Goal: Information Seeking & Learning: Learn about a topic

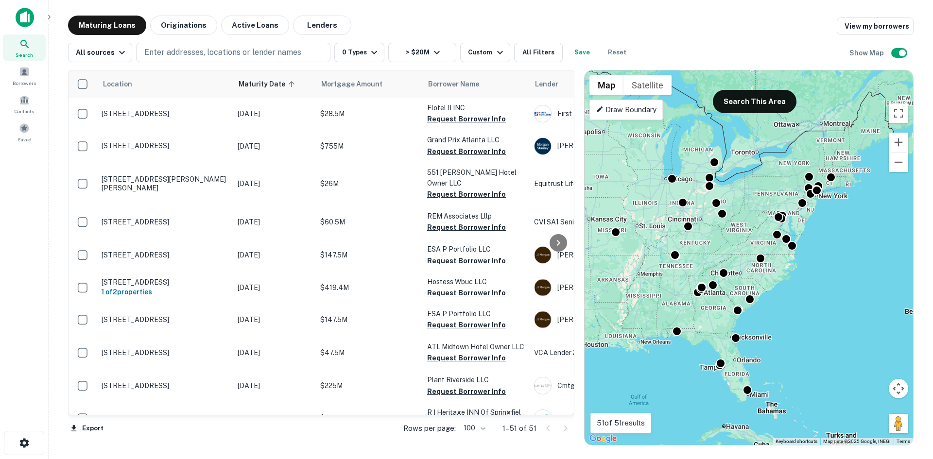
drag, startPoint x: 576, startPoint y: 27, endPoint x: 564, endPoint y: 29, distance: 11.7
drag, startPoint x: 564, startPoint y: 29, endPoint x: 571, endPoint y: 22, distance: 9.3
click at [563, 22] on div "Maturing Loans Originations Active Loans Lenders View my borrowers" at bounding box center [490, 25] width 845 height 19
click at [582, 22] on div "Maturing Loans Originations Active Loans Lenders View my borrowers" at bounding box center [490, 25] width 845 height 19
drag, startPoint x: 677, startPoint y: 26, endPoint x: 690, endPoint y: 23, distance: 13.5
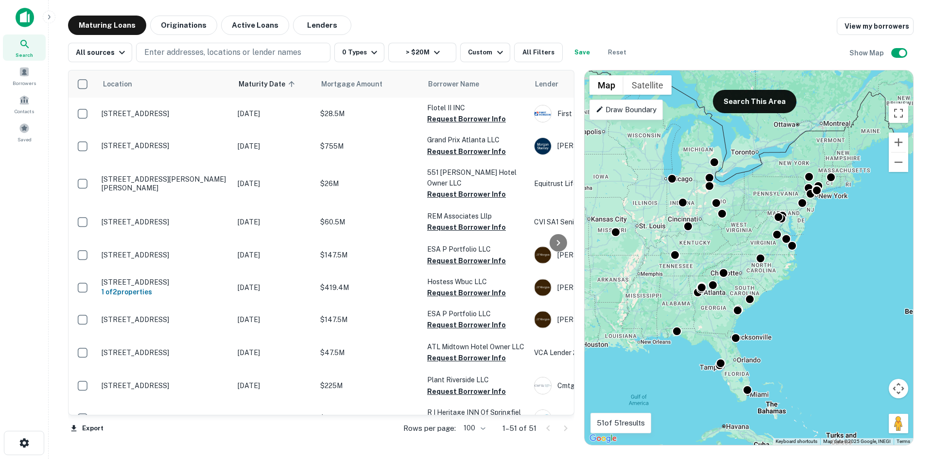
click at [654, 23] on div "Maturing Loans Originations Active Loans Lenders View my borrowers" at bounding box center [490, 25] width 845 height 19
drag, startPoint x: 763, startPoint y: 20, endPoint x: 750, endPoint y: 12, distance: 15.8
drag, startPoint x: 750, startPoint y: 12, endPoint x: 586, endPoint y: 16, distance: 163.7
drag, startPoint x: 586, startPoint y: 16, endPoint x: 581, endPoint y: 16, distance: 5.4
click at [581, 16] on div "Maturing Loans Originations Active Loans Lenders View my borrowers" at bounding box center [490, 25] width 845 height 19
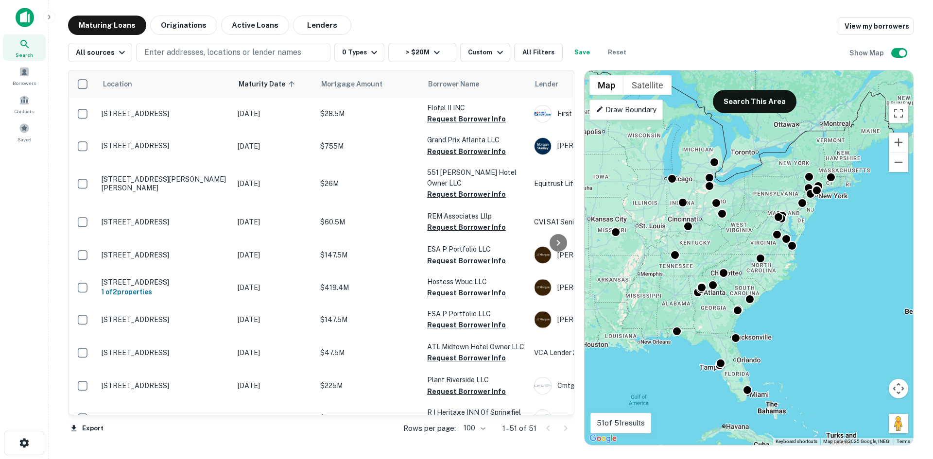
drag, startPoint x: 577, startPoint y: 16, endPoint x: 568, endPoint y: 16, distance: 9.2
click at [568, 16] on div "Maturing Loans Originations Active Loans Lenders View my borrowers" at bounding box center [490, 25] width 845 height 19
click at [580, 26] on div "Maturing Loans Originations Active Loans Lenders View my borrowers" at bounding box center [490, 25] width 845 height 19
drag, startPoint x: 721, startPoint y: 11, endPoint x: 716, endPoint y: 9, distance: 5.7
click at [715, 9] on main "Maturing Loans Originations Active Loans Lenders View my borrowers All sources …" at bounding box center [491, 229] width 884 height 459
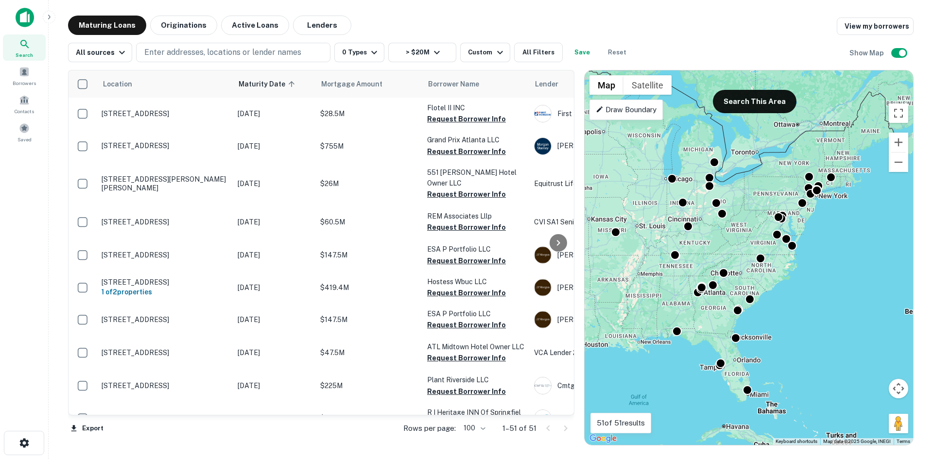
drag, startPoint x: 773, startPoint y: 9, endPoint x: 753, endPoint y: 7, distance: 20.0
drag, startPoint x: 753, startPoint y: 7, endPoint x: 620, endPoint y: 15, distance: 133.3
drag, startPoint x: 620, startPoint y: 15, endPoint x: 572, endPoint y: 20, distance: 47.8
click at [565, 19] on div "Maturing Loans Originations Active Loans Lenders View my borrowers" at bounding box center [490, 25] width 845 height 19
drag, startPoint x: 583, startPoint y: 22, endPoint x: 572, endPoint y: 17, distance: 12.0
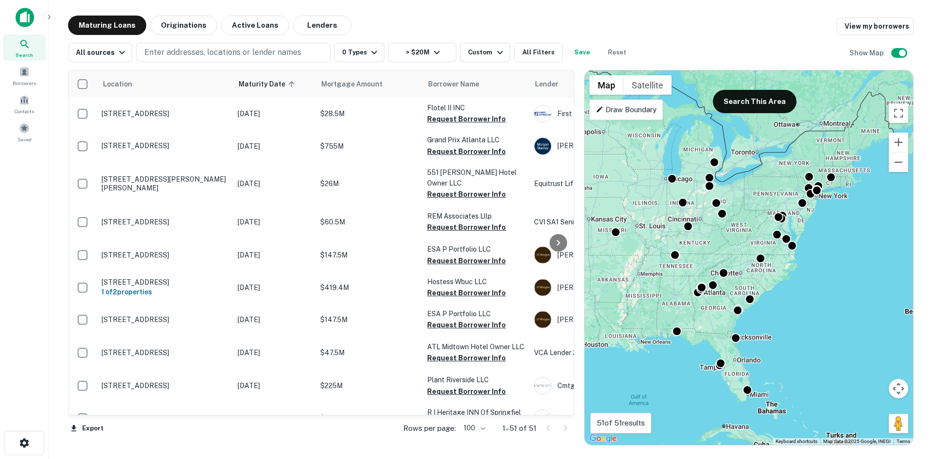
click at [572, 17] on div "Maturing Loans Originations Active Loans Lenders View my borrowers" at bounding box center [490, 25] width 845 height 19
drag, startPoint x: 748, startPoint y: 8, endPoint x: 759, endPoint y: 9, distance: 10.7
click at [743, 7] on main "Maturing Loans Originations Active Loans Lenders View my borrowers All sources …" at bounding box center [491, 229] width 884 height 459
drag, startPoint x: 770, startPoint y: 11, endPoint x: 606, endPoint y: 10, distance: 164.2
drag, startPoint x: 606, startPoint y: 10, endPoint x: 578, endPoint y: 11, distance: 27.2
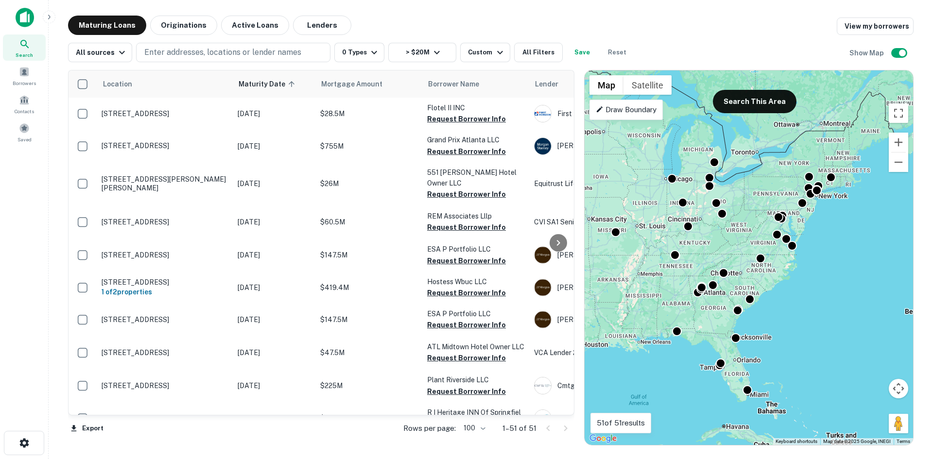
click at [578, 10] on main "Maturing Loans Originations Active Loans Lenders View my borrowers All sources …" at bounding box center [491, 229] width 884 height 459
click at [567, 26] on div "Maturing Loans Originations Active Loans Lenders View my borrowers" at bounding box center [490, 25] width 845 height 19
click at [576, 26] on div "Maturing Loans Originations Active Loans Lenders View my borrowers" at bounding box center [490, 25] width 845 height 19
click at [749, 16] on div "Maturing Loans Originations Active Loans Lenders View my borrowers" at bounding box center [490, 25] width 845 height 19
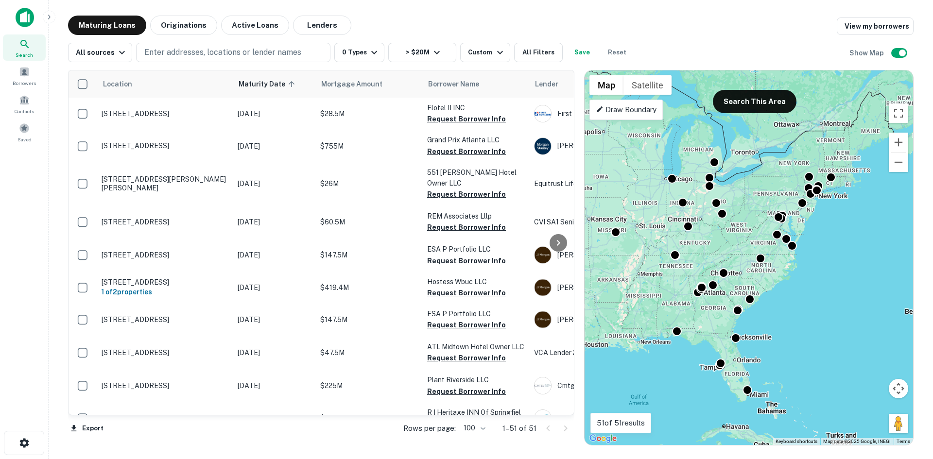
drag, startPoint x: 782, startPoint y: 17, endPoint x: 765, endPoint y: 15, distance: 17.2
click at [765, 15] on main "Maturing Loans Originations Active Loans Lenders View my borrowers All sources …" at bounding box center [491, 229] width 884 height 459
click at [755, 12] on main "Maturing Loans Originations Active Loans Lenders View my borrowers All sources …" at bounding box center [491, 229] width 884 height 459
drag, startPoint x: 644, startPoint y: 24, endPoint x: 579, endPoint y: 24, distance: 64.6
click at [579, 24] on div "Maturing Loans Originations Active Loans Lenders View my borrowers" at bounding box center [490, 25] width 845 height 19
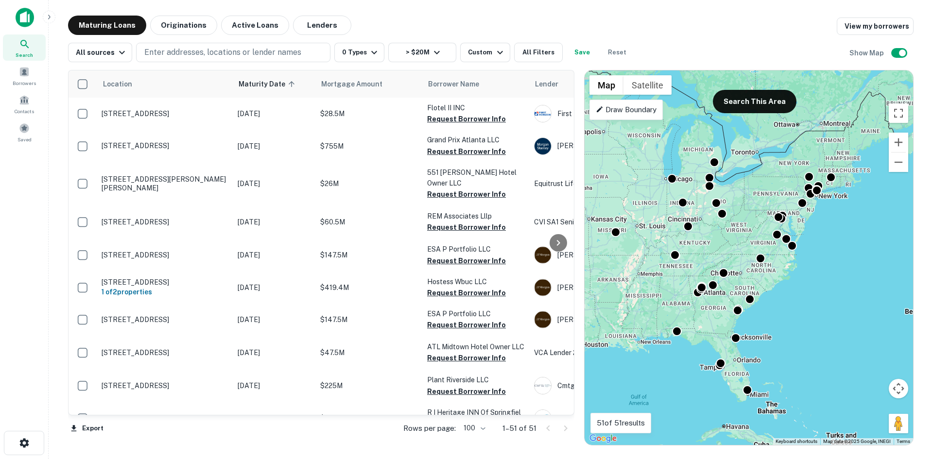
click at [579, 24] on div "Maturing Loans Originations Active Loans Lenders View my borrowers" at bounding box center [490, 25] width 845 height 19
click at [579, 29] on div "Maturing Loans Originations Active Loans Lenders View my borrowers" at bounding box center [490, 25] width 845 height 19
click at [754, 10] on main "Maturing Loans Originations Active Loans Lenders View my borrowers All sources …" at bounding box center [491, 229] width 884 height 459
drag, startPoint x: 634, startPoint y: 14, endPoint x: 584, endPoint y: 22, distance: 50.6
click at [582, 20] on div "Maturing Loans Originations Active Loans Lenders View my borrowers" at bounding box center [490, 25] width 845 height 19
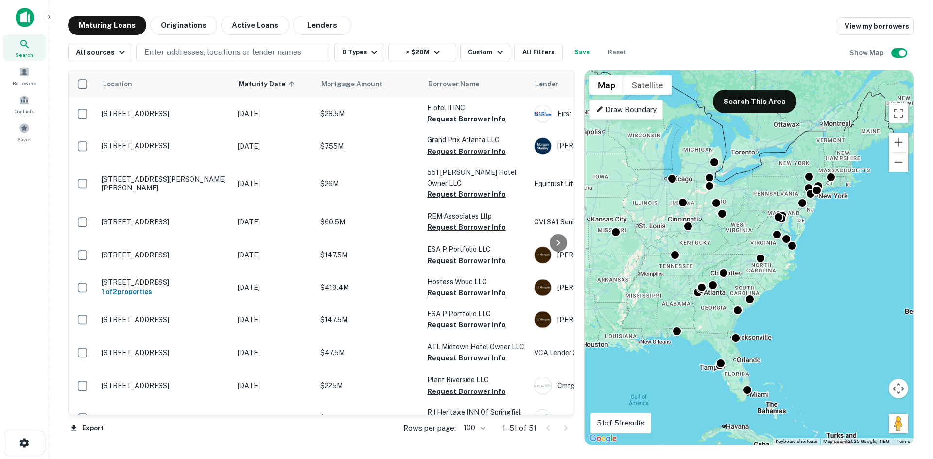
click at [582, 20] on div "Maturing Loans Originations Active Loans Lenders View my borrowers" at bounding box center [490, 25] width 845 height 19
